Goal: Task Accomplishment & Management: Manage account settings

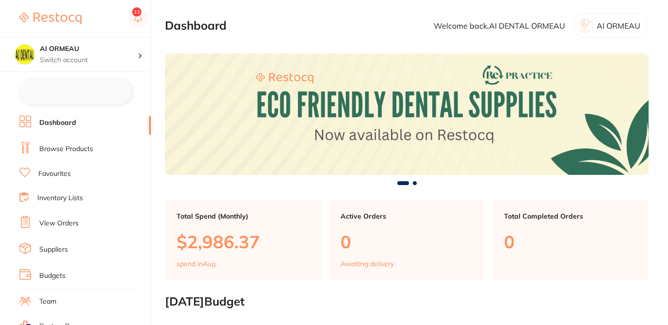
click at [63, 246] on link "Suppliers" at bounding box center [53, 250] width 29 height 10
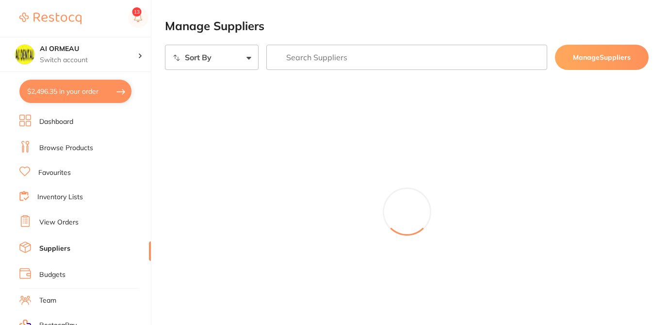
checkbox input "false"
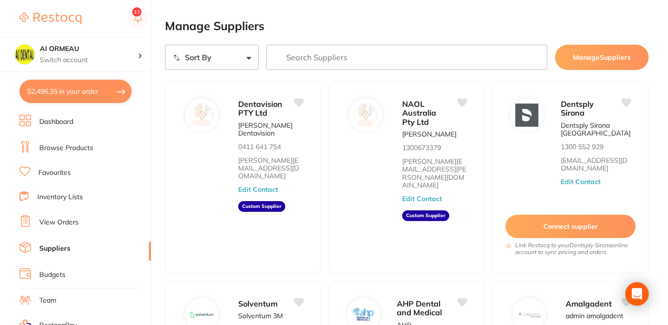
click at [381, 57] on input "search" at bounding box center [406, 57] width 281 height 25
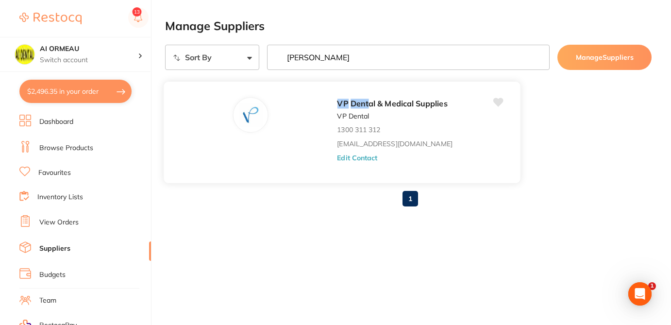
type input "VP dent"
click at [369, 158] on button "Edit Contact" at bounding box center [357, 157] width 40 height 8
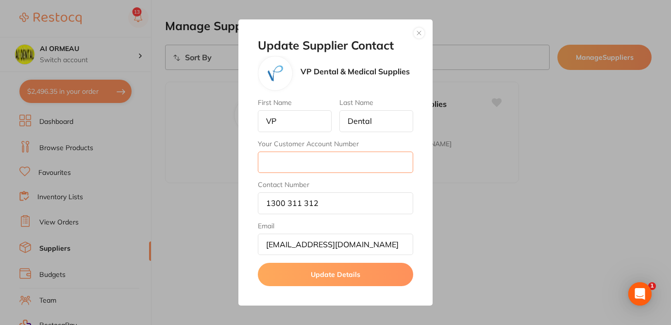
click at [297, 163] on input "Your Customer Account Number" at bounding box center [335, 161] width 155 height 21
paste input "C-108138"
type input "C-108138"
click at [313, 275] on button "Update Details" at bounding box center [335, 274] width 155 height 23
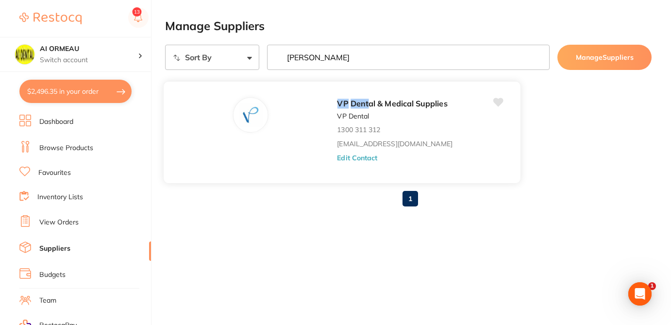
click at [346, 158] on button "Edit Contact" at bounding box center [357, 157] width 40 height 8
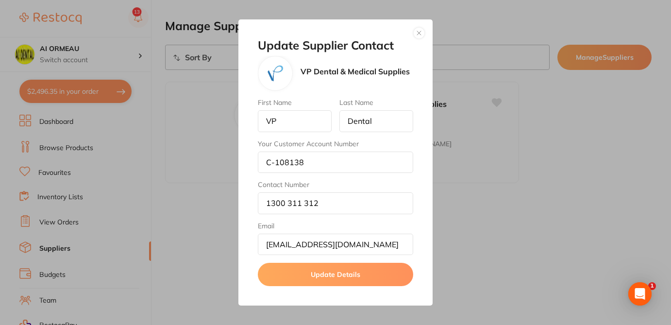
click at [329, 274] on button "Update Details" at bounding box center [335, 274] width 155 height 23
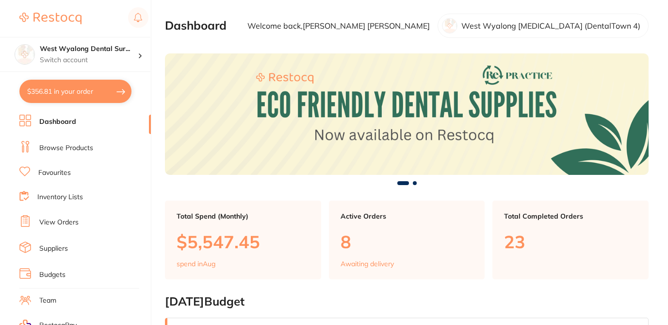
checkbox input "false"
click at [66, 246] on link "Suppliers" at bounding box center [53, 249] width 29 height 10
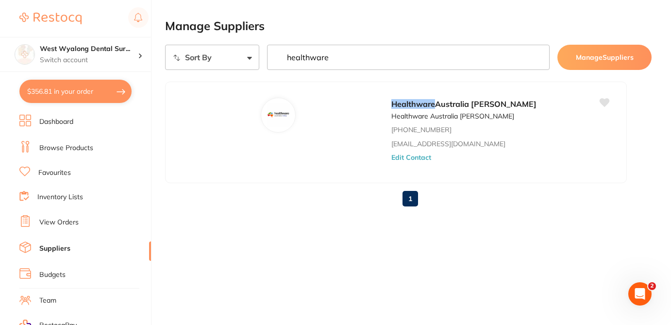
type input "healthware"
click at [391, 158] on button "Edit Contact" at bounding box center [411, 157] width 40 height 8
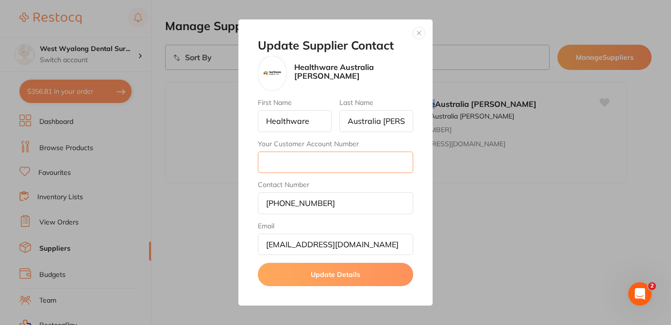
click at [335, 161] on input "Your Customer Account Number" at bounding box center [335, 161] width 155 height 21
paste input "2WWD1"
type input "2WWD1"
click at [376, 275] on button "Update Details" at bounding box center [335, 274] width 155 height 23
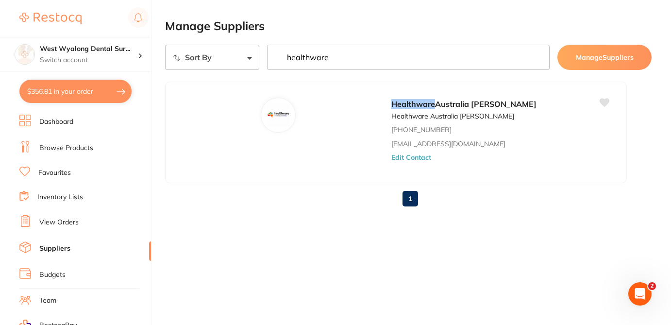
click at [106, 99] on button "$356.81 in your order" at bounding box center [75, 91] width 112 height 23
checkbox input "true"
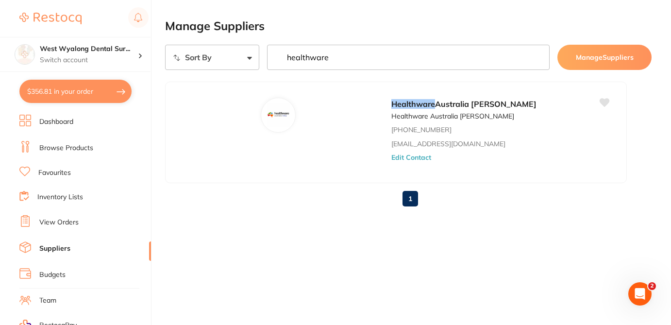
checkbox input "true"
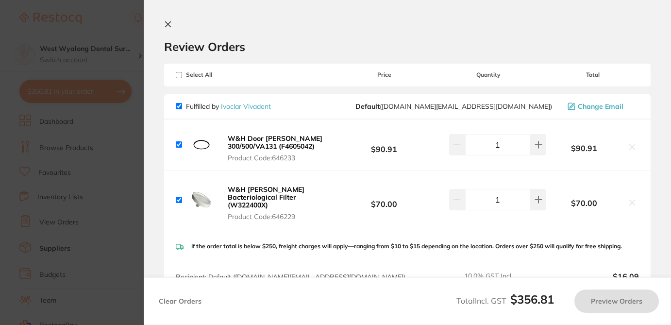
checkbox input "true"
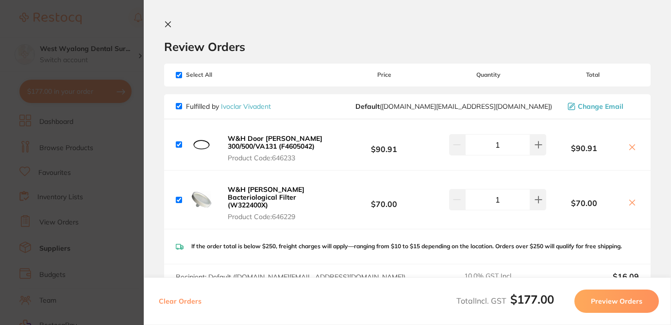
click at [295, 35] on div "Review Orders" at bounding box center [407, 36] width 486 height 33
click at [169, 23] on icon at bounding box center [168, 24] width 5 height 5
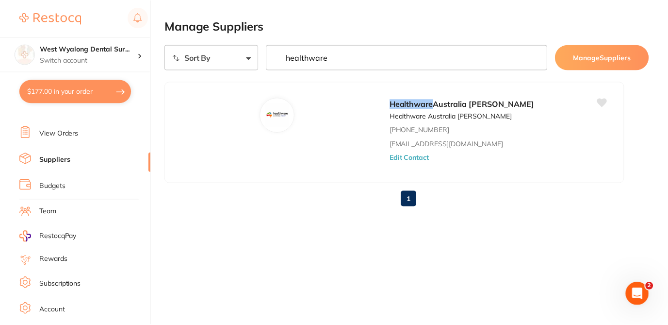
scroll to position [134, 0]
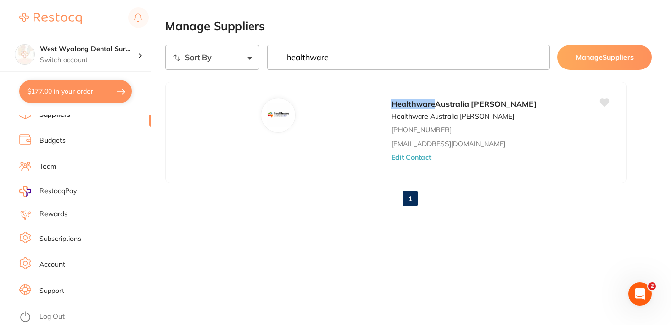
click at [55, 266] on link "Account" at bounding box center [52, 265] width 26 height 10
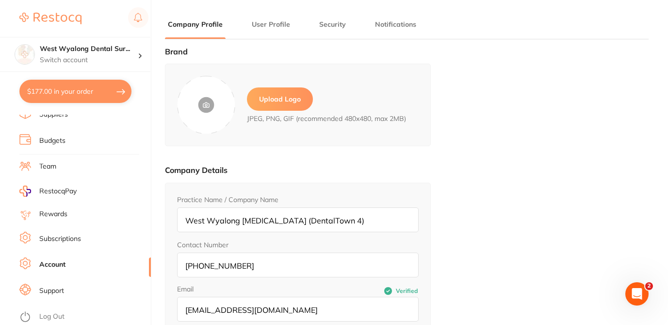
type input "[PERSON_NAME]"
type input "[EMAIL_ADDRESS][DOMAIN_NAME]"
click at [439, 194] on div "Brand Upload Logo JPEG, PNG, GIF (recommended 480x480, max 2MB) Company Details…" at bounding box center [407, 209] width 484 height 325
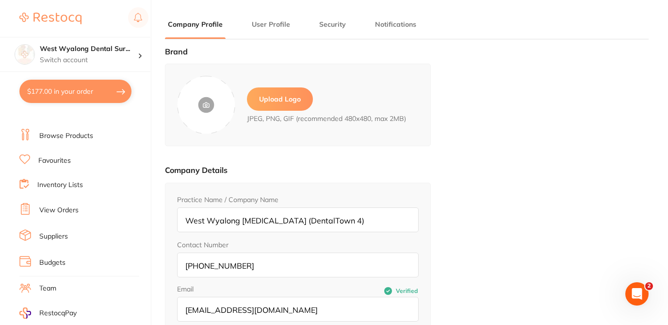
scroll to position [1, 0]
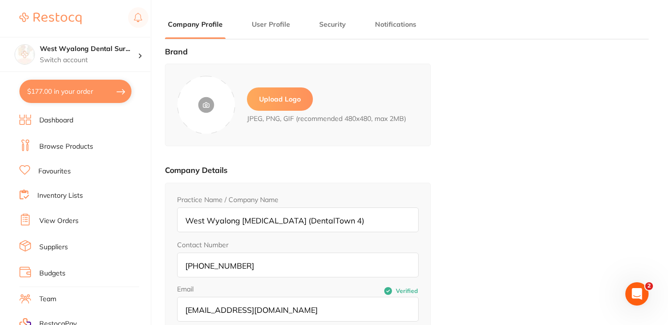
click at [58, 246] on link "Suppliers" at bounding box center [53, 247] width 29 height 10
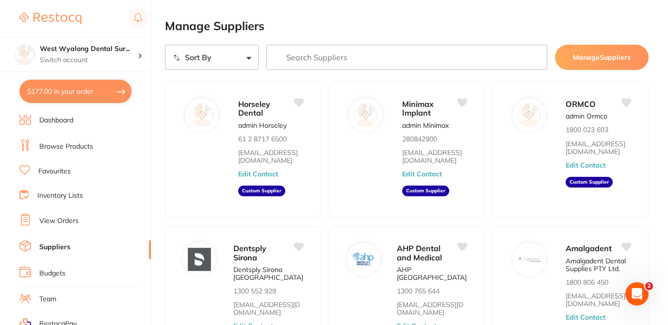
click at [339, 57] on input "search" at bounding box center [406, 57] width 281 height 25
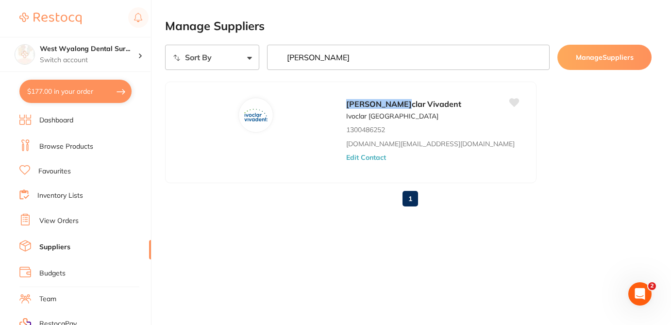
type input "[PERSON_NAME]"
